Goal: Information Seeking & Learning: Learn about a topic

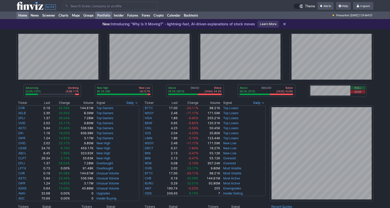
click at [111, 15] on link "Portfolio" at bounding box center [103, 16] width 17 height 8
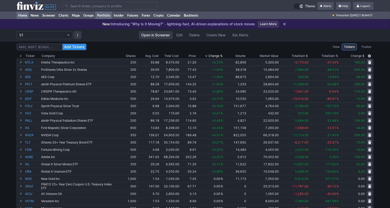
click at [28, 18] on link "Home" at bounding box center [23, 16] width 12 height 8
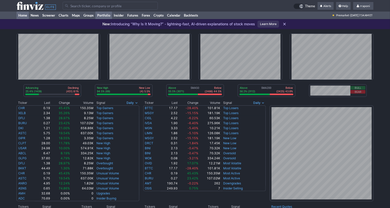
click at [109, 14] on link "Portfolio" at bounding box center [103, 16] width 17 height 8
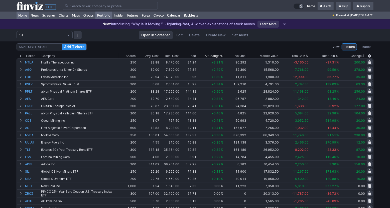
click at [26, 18] on link "Home" at bounding box center [23, 16] width 12 height 8
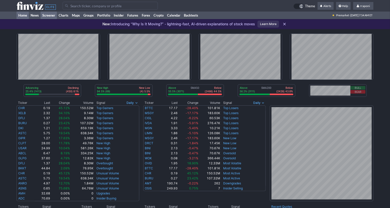
click at [50, 16] on link "Screener" at bounding box center [49, 16] width 16 height 8
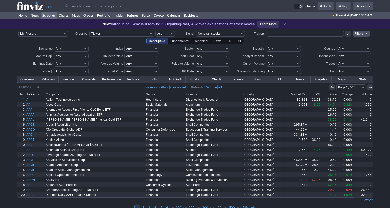
click at [278, 32] on input "text" at bounding box center [304, 34] width 77 height 6
type input "xtia"
click at [349, 36] on button at bounding box center [348, 34] width 6 height 6
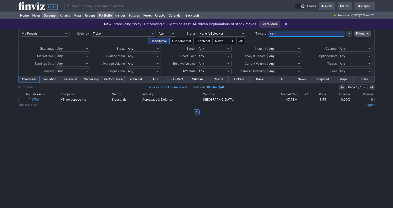
click at [111, 18] on link "Portfolio" at bounding box center [105, 16] width 17 height 8
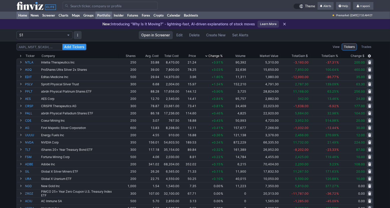
click at [27, 15] on link "Home" at bounding box center [23, 16] width 12 height 8
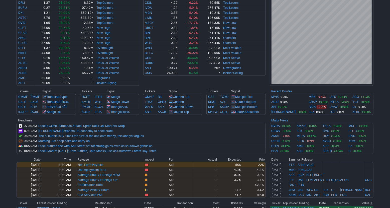
scroll to position [116, 0]
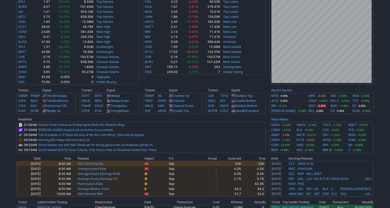
click at [388, 154] on div "Advancing 25.5% (1417) Declining (450) 8.1% New High 94.5% (69) New Low (4) 5.5…" at bounding box center [195, 96] width 390 height 367
click at [380, 129] on div "Advancing 25.5% (1417) Declining (450) 8.1% New High 94.5% (69) New Low (4) 5.5…" at bounding box center [195, 96] width 390 height 367
click at [368, 155] on td at bounding box center [195, 154] width 357 height 3
click at [378, 198] on div "Advancing 25.5% (1417) Declining (450) 8.1% New High 94.5% (69) New Low (4) 5.5…" at bounding box center [195, 96] width 390 height 367
click at [368, 120] on th "Major News" at bounding box center [322, 119] width 104 height 5
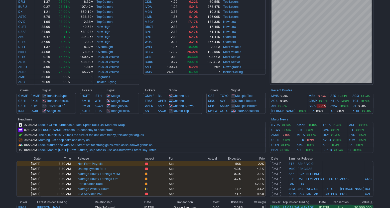
click at [379, 113] on div "Advancing 25.5% (1417) Declining (450) 8.1% New High 94.5% (69) New Low (4) 5.5…" at bounding box center [195, 96] width 390 height 367
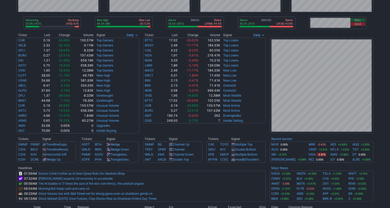
scroll to position [0, 0]
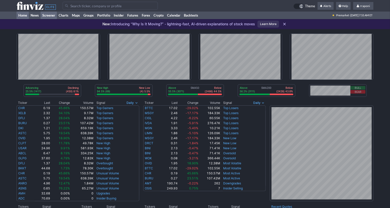
click at [52, 18] on link "Screener" at bounding box center [49, 16] width 16 height 8
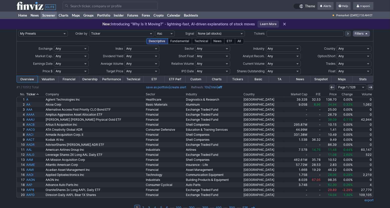
click at [283, 34] on input "text" at bounding box center [304, 34] width 77 height 6
type input "xlh"
click at [347, 35] on icon at bounding box center [348, 34] width 4 height 4
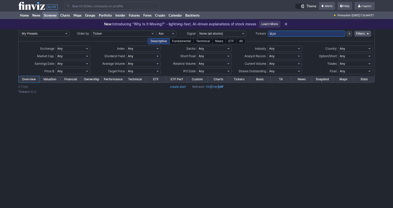
click at [57, 17] on link "Screener" at bounding box center [50, 16] width 16 height 8
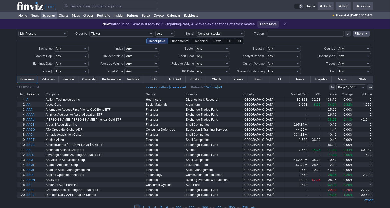
click at [287, 35] on input "text" at bounding box center [304, 34] width 77 height 6
type input "xlv"
click at [348, 36] on button at bounding box center [348, 34] width 6 height 6
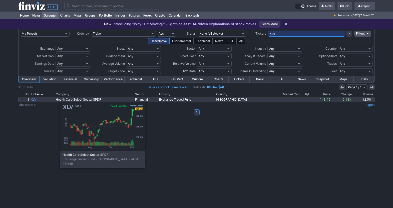
click at [35, 99] on link "XLV" at bounding box center [42, 99] width 25 height 5
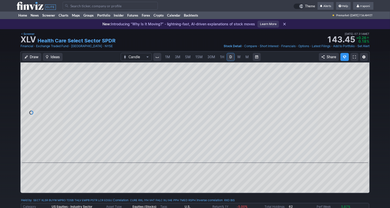
click at [246, 59] on span "M" at bounding box center [247, 56] width 4 height 5
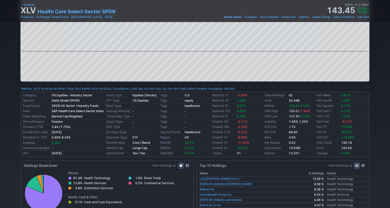
drag, startPoint x: 392, startPoint y: 34, endPoint x: 389, endPoint y: 55, distance: 20.9
click at [389, 55] on div "Draw Ideas Candle 1M 3M 5M 15M 30M 1H D W M Share" at bounding box center [195, 13] width 390 height 146
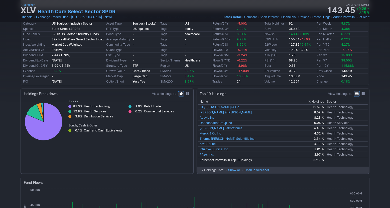
scroll to position [176, 0]
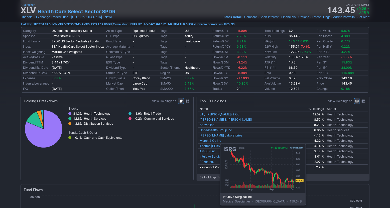
click at [208, 156] on link "Intuitive Surgical Inc" at bounding box center [214, 156] width 29 height 4
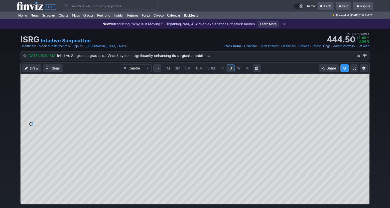
click at [246, 70] on link "M" at bounding box center [247, 68] width 8 height 8
click at [103, 14] on link "Portfolio" at bounding box center [103, 16] width 17 height 8
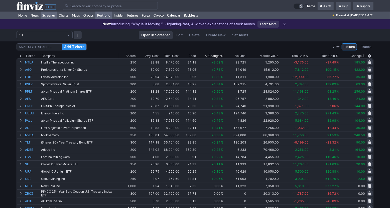
click at [52, 16] on link "Screener" at bounding box center [49, 16] width 16 height 8
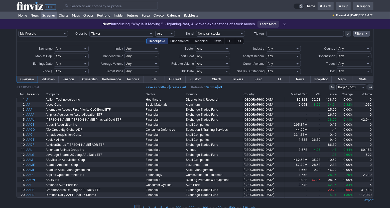
click at [279, 50] on select "Any Stocks only (ex-Funds) Exchange Traded Fund Advertising Agencies Aerospace …" at bounding box center [283, 49] width 35 height 6
click at [266, 46] on select "Any Stocks only (ex-Funds) Exchange Traded Fund Advertising Agencies Aerospace …" at bounding box center [283, 49] width 35 height 6
click at [292, 50] on select "Any Stocks only (ex-Funds) Exchange Traded Fund Advertising Agencies Aerospace …" at bounding box center [283, 49] width 35 height 6
select select "gold"
click at [266, 46] on select "Any Stocks only (ex-Funds) Exchange Traded Fund Advertising Agencies Aerospace …" at bounding box center [283, 49] width 35 height 6
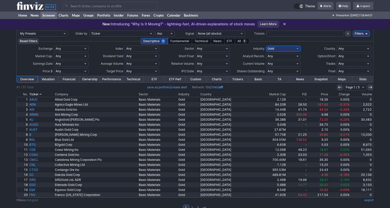
click at [358, 93] on th "Volume" at bounding box center [361, 94] width 23 height 5
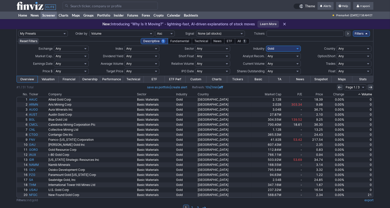
click at [358, 93] on icon at bounding box center [359, 94] width 4 height 4
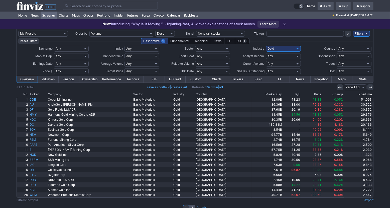
click at [192, 207] on link "2" at bounding box center [192, 207] width 6 height 6
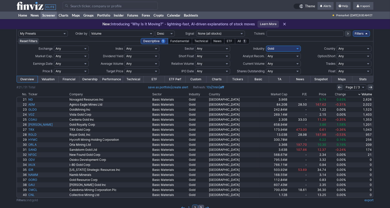
click at [202, 205] on link "3" at bounding box center [201, 207] width 6 height 6
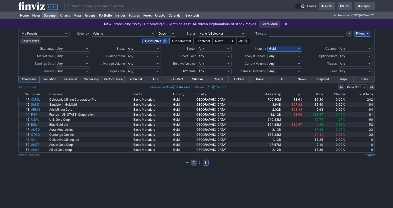
click at [192, 163] on link "1" at bounding box center [194, 162] width 6 height 6
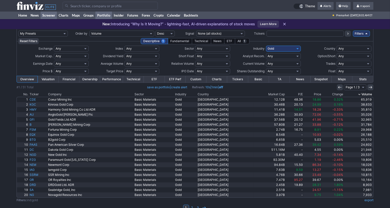
click at [109, 17] on link "Portfolio" at bounding box center [103, 16] width 17 height 8
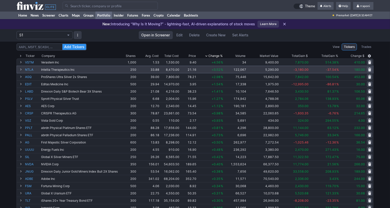
scroll to position [1, 0]
